Goal: Task Accomplishment & Management: Use online tool/utility

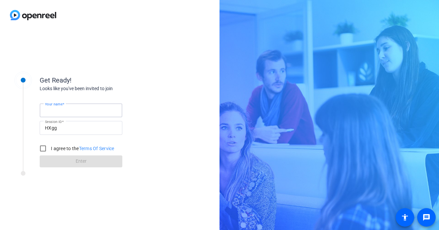
click at [75, 110] on input "Your name" at bounding box center [81, 110] width 72 height 8
click at [45, 149] on input "I agree to the Terms Of Service" at bounding box center [42, 148] width 13 height 13
checkbox input "true"
click at [66, 113] on mat-label "Your name" at bounding box center [56, 110] width 23 height 5
click at [66, 113] on input "Your name" at bounding box center [81, 110] width 72 height 8
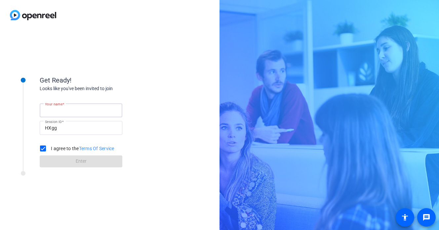
click at [66, 111] on input "Your name" at bounding box center [81, 110] width 72 height 8
click at [65, 108] on input "Your name" at bounding box center [81, 110] width 72 height 8
type input "[PERSON_NAME]"
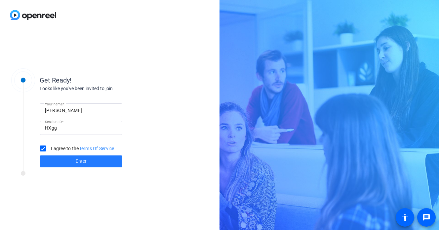
click at [90, 161] on span at bounding box center [81, 161] width 83 height 16
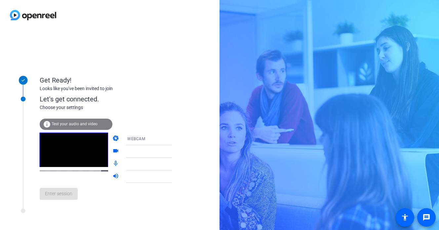
click at [164, 153] on mat-form-field at bounding box center [153, 151] width 63 height 13
click at [164, 151] on div at bounding box center [153, 148] width 63 height 7
click at [164, 165] on mat-form-field at bounding box center [153, 164] width 63 height 13
click at [108, 197] on div "Enter session" at bounding box center [113, 194] width 146 height 22
click at [68, 190] on div "Enter session" at bounding box center [113, 194] width 146 height 22
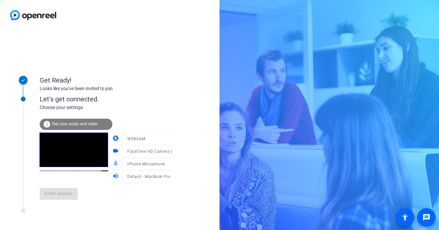
click at [84, 121] on div "info Test your audio and video" at bounding box center [76, 123] width 73 height 11
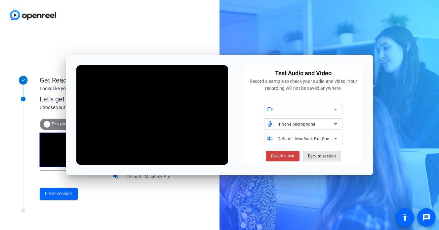
click at [318, 154] on span "Back to session" at bounding box center [322, 156] width 28 height 13
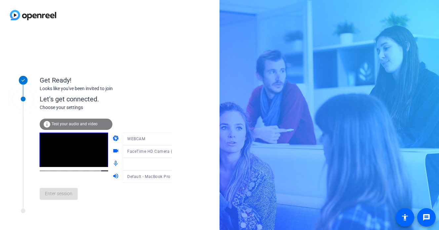
click at [49, 195] on div "Enter session" at bounding box center [113, 194] width 146 height 22
click at [165, 76] on div "Get Ready!" at bounding box center [106, 80] width 132 height 10
click at [69, 194] on span "Enter session" at bounding box center [58, 193] width 27 height 7
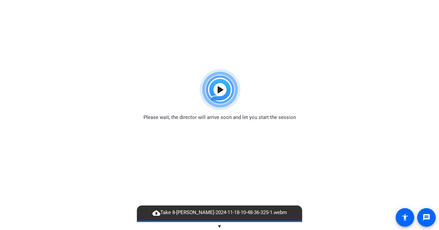
click at [223, 87] on img at bounding box center [220, 90] width 49 height 48
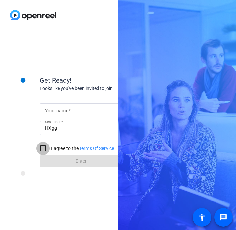
click at [44, 150] on input "I agree to the Terms Of Service" at bounding box center [42, 148] width 13 height 13
checkbox input "true"
click at [62, 110] on mat-label "Your name" at bounding box center [56, 110] width 23 height 5
click at [62, 110] on input "Your name" at bounding box center [81, 110] width 72 height 8
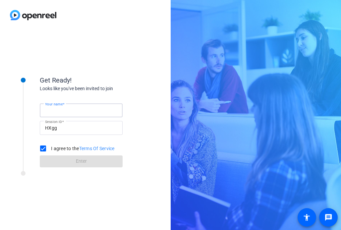
click at [76, 110] on input "Your name" at bounding box center [81, 110] width 72 height 8
type input "[PERSON_NAME]"
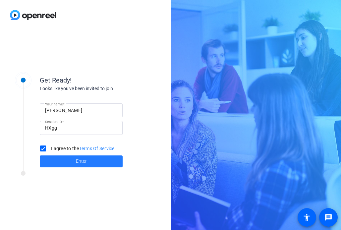
click at [77, 161] on span "Enter" at bounding box center [81, 161] width 11 height 7
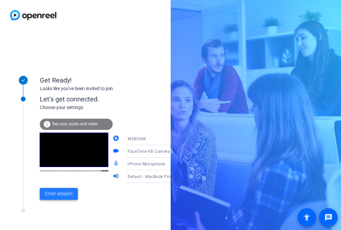
click at [64, 194] on span "Enter session" at bounding box center [58, 193] width 27 height 7
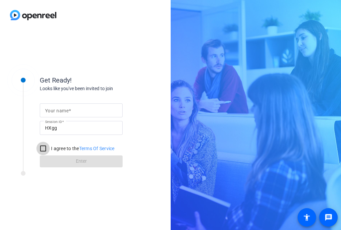
click at [43, 147] on input "I agree to the Terms Of Service" at bounding box center [42, 148] width 13 height 13
checkbox input "true"
click at [69, 108] on span at bounding box center [70, 110] width 2 height 5
click at [68, 107] on input "Your name" at bounding box center [81, 110] width 72 height 8
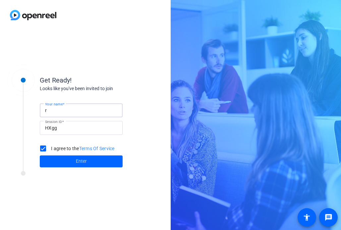
type input "[PERSON_NAME]"
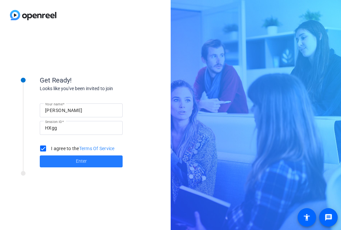
click at [99, 162] on span at bounding box center [81, 161] width 83 height 16
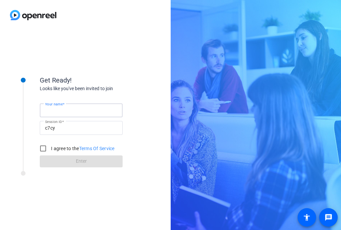
click at [80, 112] on input "Your name" at bounding box center [81, 110] width 72 height 8
type input "[PERSON_NAME]"
click at [42, 146] on input "I agree to the Terms Of Service" at bounding box center [42, 148] width 13 height 13
checkbox input "true"
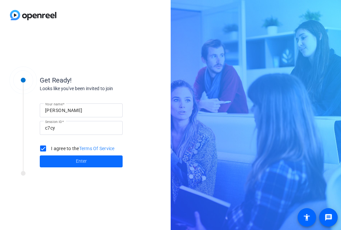
click at [61, 160] on span at bounding box center [81, 161] width 83 height 16
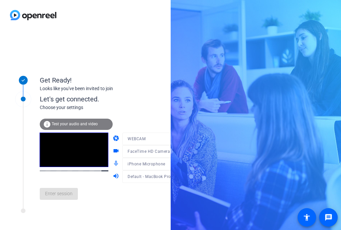
click at [115, 190] on div "Enter session" at bounding box center [113, 194] width 146 height 22
click at [65, 195] on span "Enter session" at bounding box center [58, 193] width 27 height 7
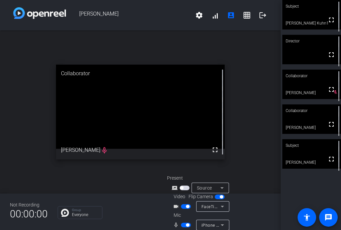
click at [105, 175] on div "open_in_new Collaborator fullscreen [PERSON_NAME] mic_none" at bounding box center [140, 111] width 280 height 163
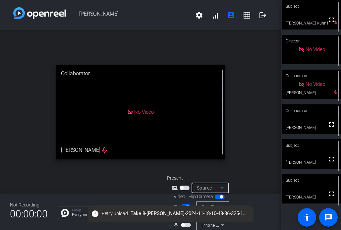
click at [224, 189] on icon at bounding box center [222, 188] width 8 height 8
click at [238, 188] on div at bounding box center [170, 115] width 341 height 230
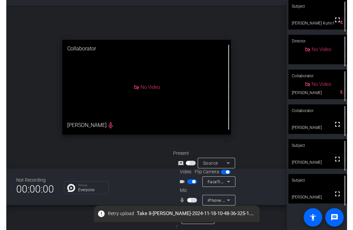
scroll to position [26, 0]
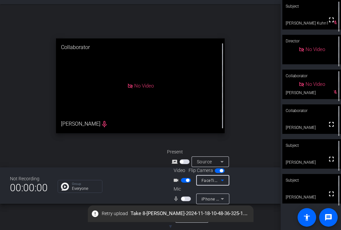
click at [225, 180] on icon at bounding box center [222, 180] width 8 height 8
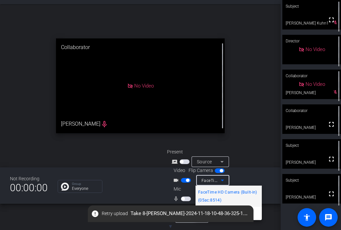
click at [214, 203] on span "FaceTime HD Camera (Built-in) (05ac:8514)" at bounding box center [228, 196] width 61 height 16
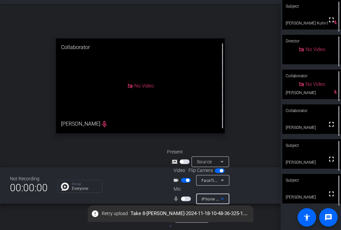
click at [222, 201] on icon at bounding box center [222, 199] width 8 height 8
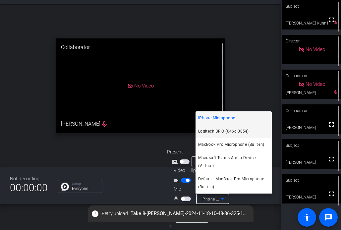
click at [234, 125] on mat-option "Logitech BRIO (046d:085e)" at bounding box center [233, 130] width 76 height 13
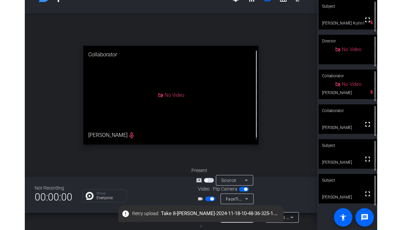
scroll to position [8, 0]
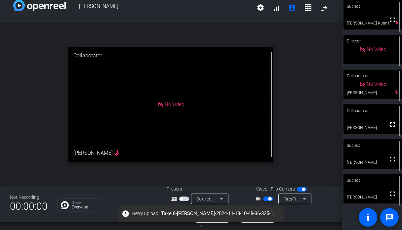
click at [303, 190] on span "button" at bounding box center [303, 188] width 3 height 3
click at [303, 190] on span "button" at bounding box center [302, 189] width 10 height 5
click at [305, 201] on icon at bounding box center [305, 199] width 8 height 8
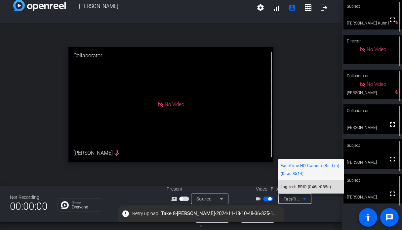
click at [305, 188] on span "Logitech BRIO (046d:085e)" at bounding box center [306, 187] width 50 height 8
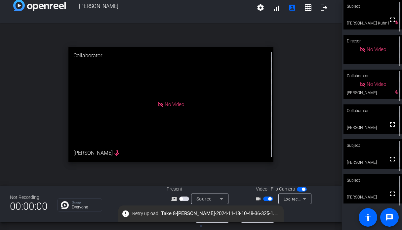
click at [173, 113] on div "No Video" at bounding box center [171, 104] width 205 height 115
click at [340, 86] on span "No Video" at bounding box center [377, 84] width 20 height 6
click at [340, 53] on div "No Video" at bounding box center [373, 50] width 26 height 8
click at [340, 84] on span "No Video" at bounding box center [377, 84] width 20 height 6
